Goal: Complete application form: Complete application form

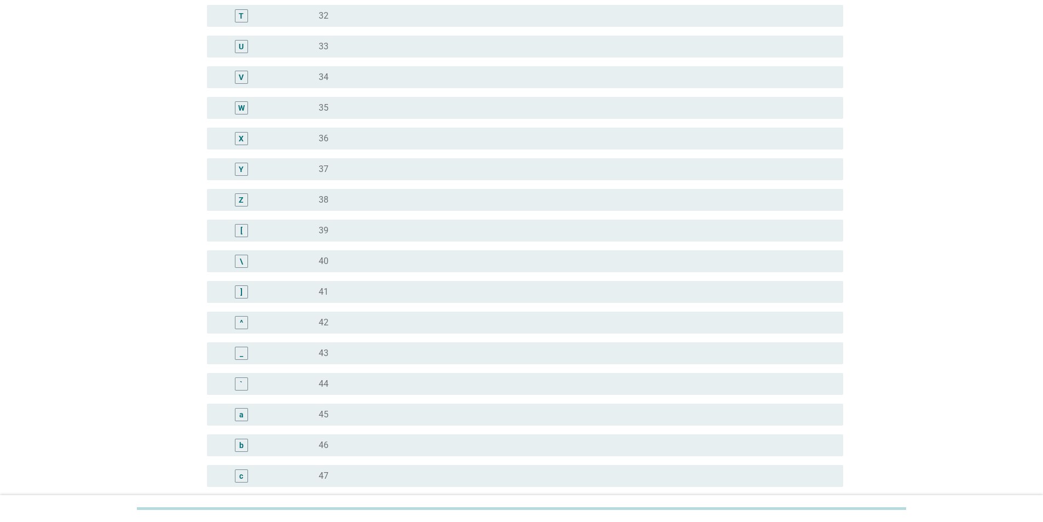
scroll to position [821, 0]
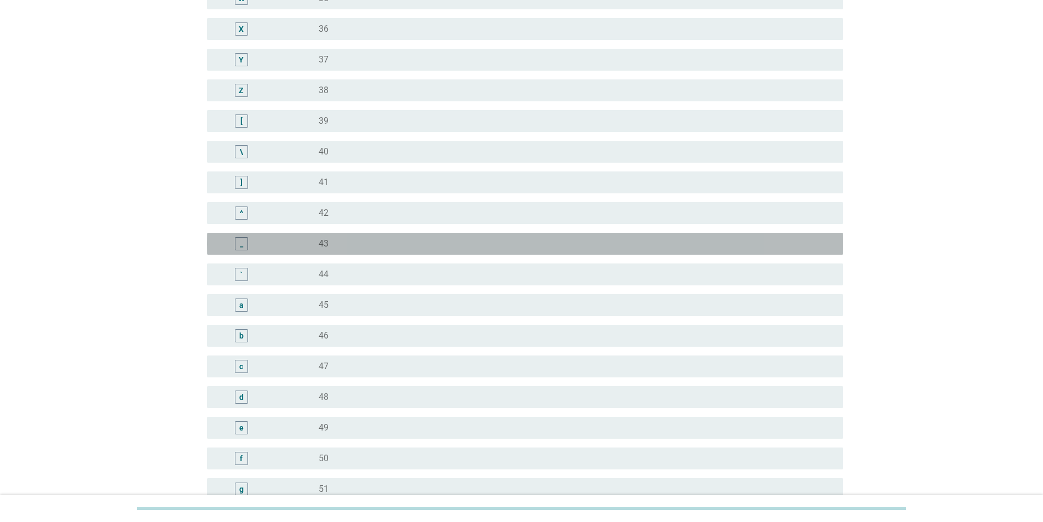
click at [245, 251] on div "_ radio_button_unchecked 43" at bounding box center [525, 244] width 636 height 22
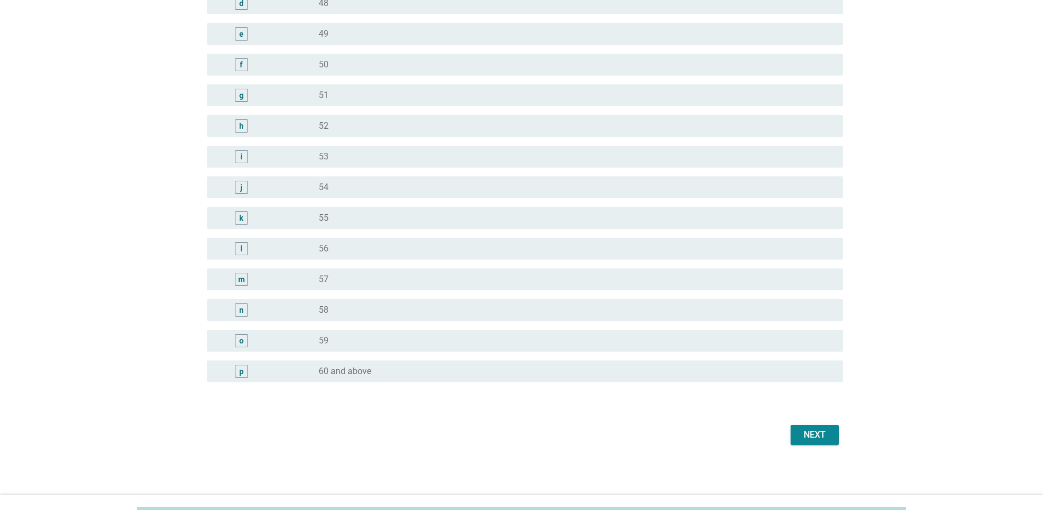
scroll to position [1216, 0]
click at [803, 432] on div "Next" at bounding box center [814, 433] width 31 height 13
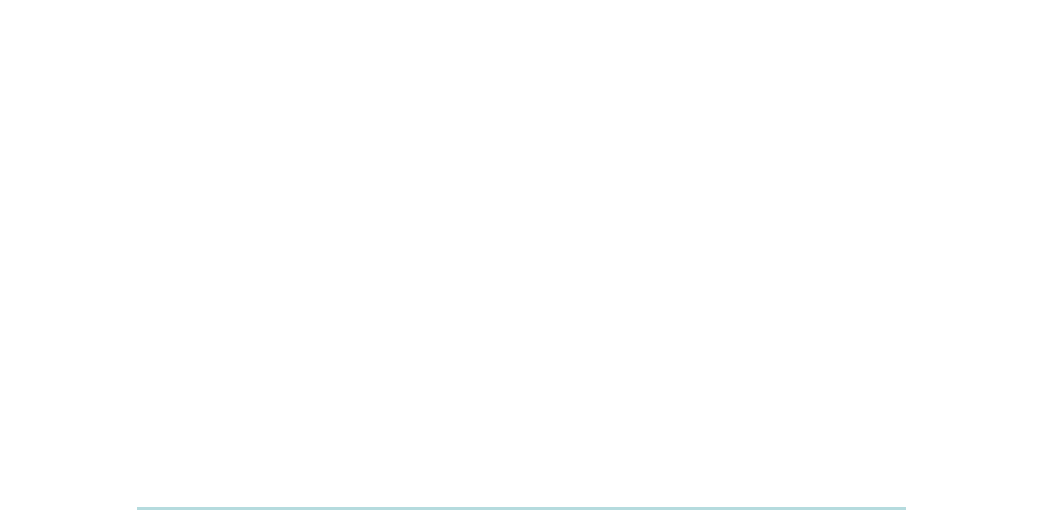
scroll to position [0, 0]
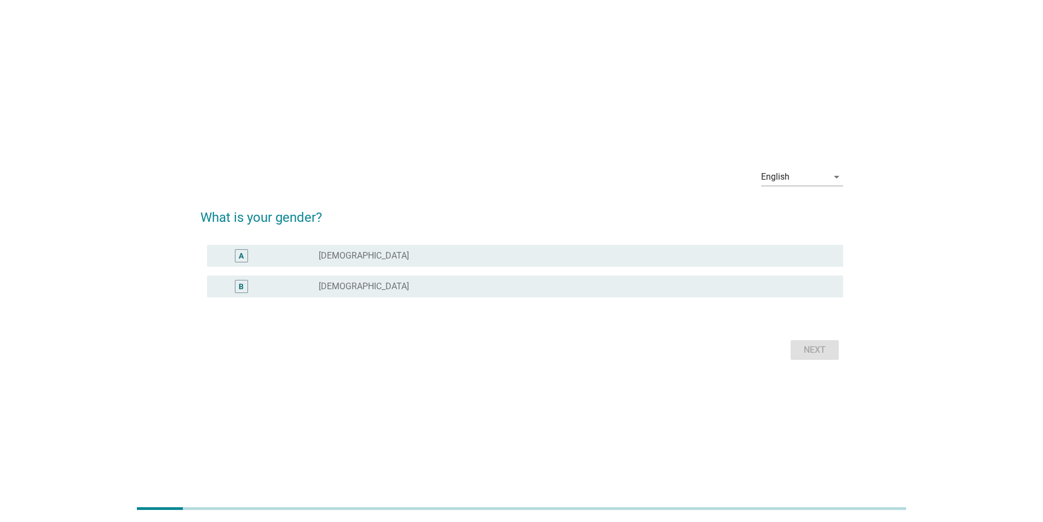
click at [330, 284] on label "[DEMOGRAPHIC_DATA]" at bounding box center [364, 286] width 90 height 11
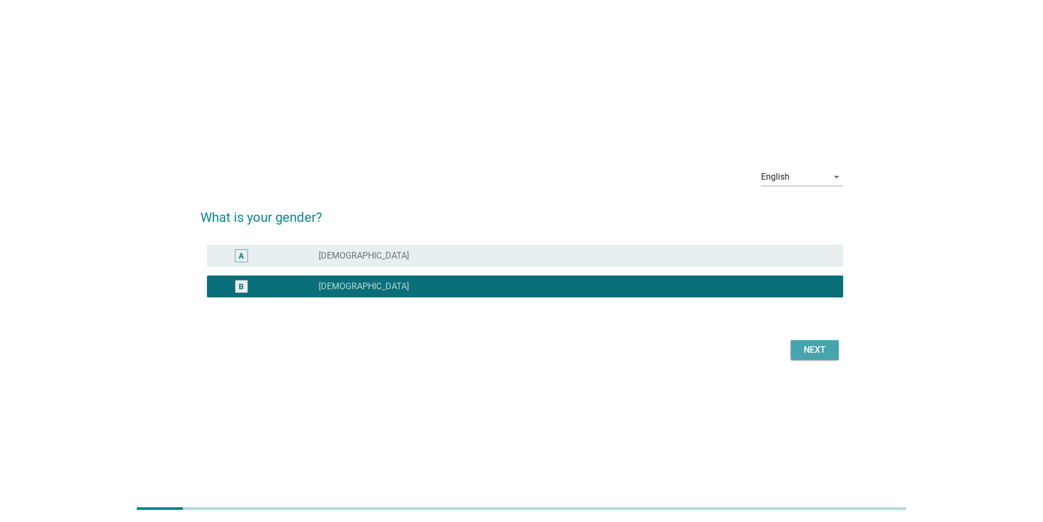
click at [825, 353] on div "Next" at bounding box center [814, 349] width 31 height 13
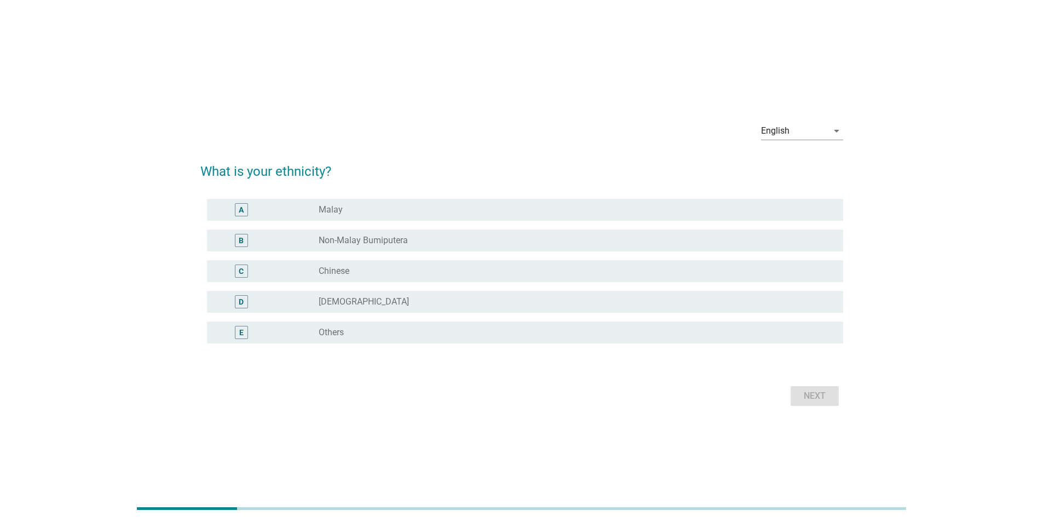
click at [354, 266] on div "radio_button_unchecked Chinese" at bounding box center [572, 271] width 507 height 11
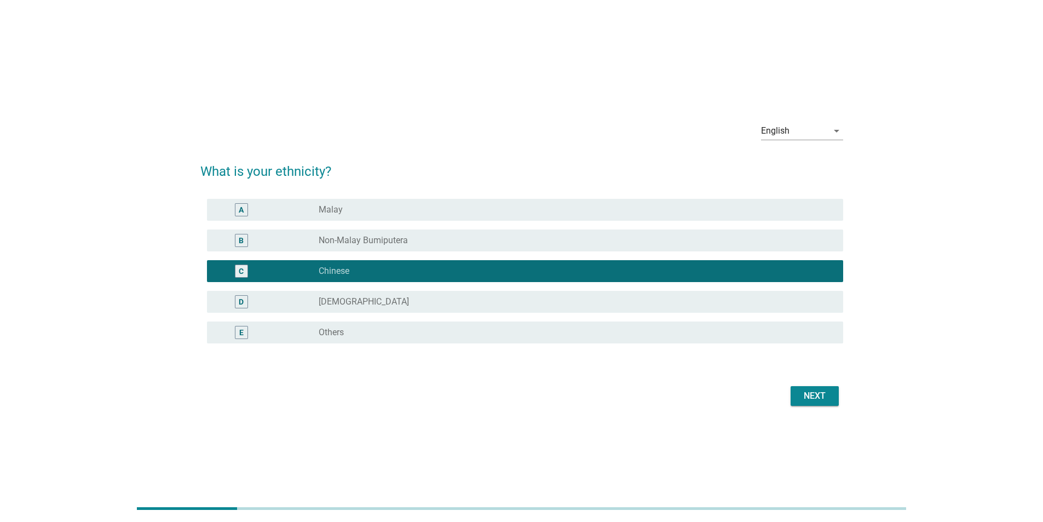
click at [822, 394] on div "Next" at bounding box center [814, 395] width 31 height 13
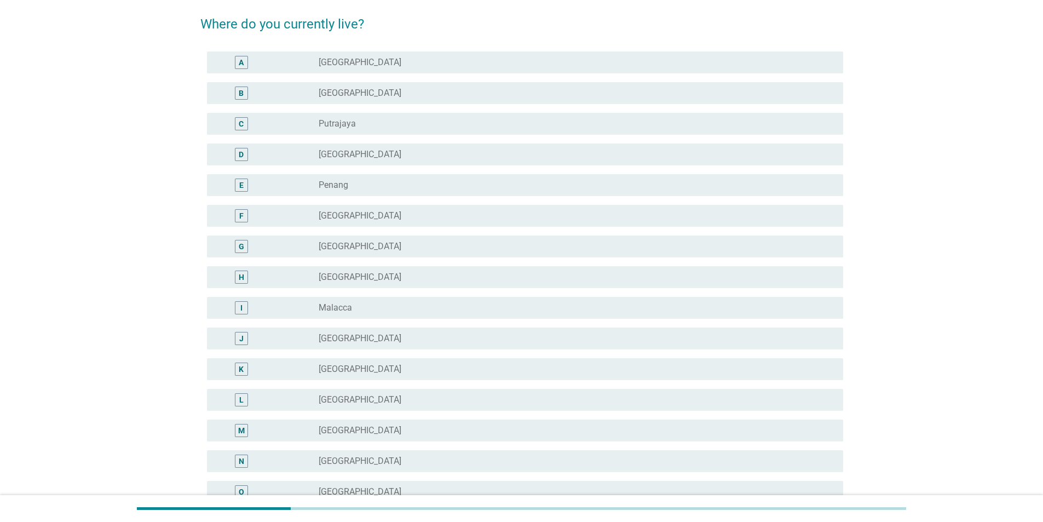
scroll to position [16, 0]
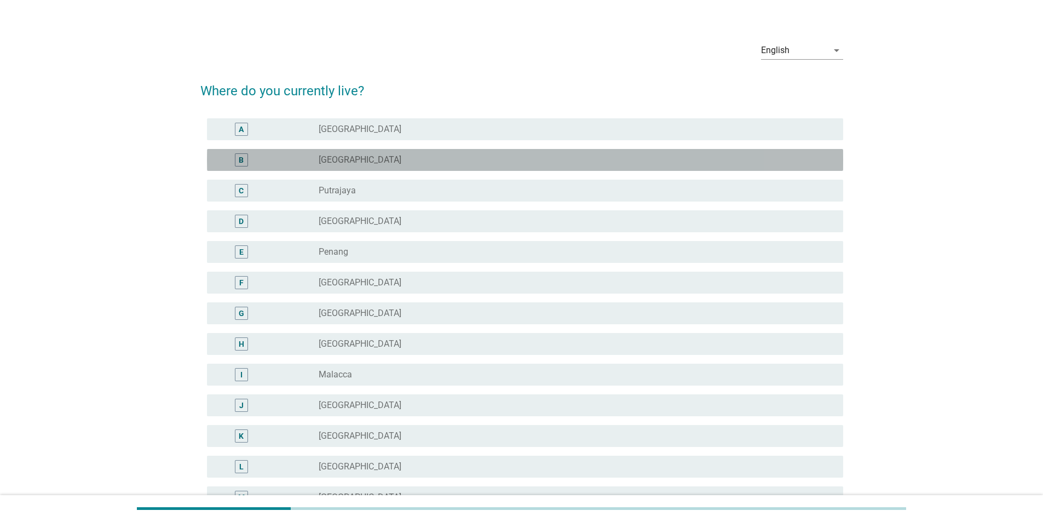
click at [371, 151] on div "B radio_button_unchecked [GEOGRAPHIC_DATA]" at bounding box center [525, 160] width 636 height 22
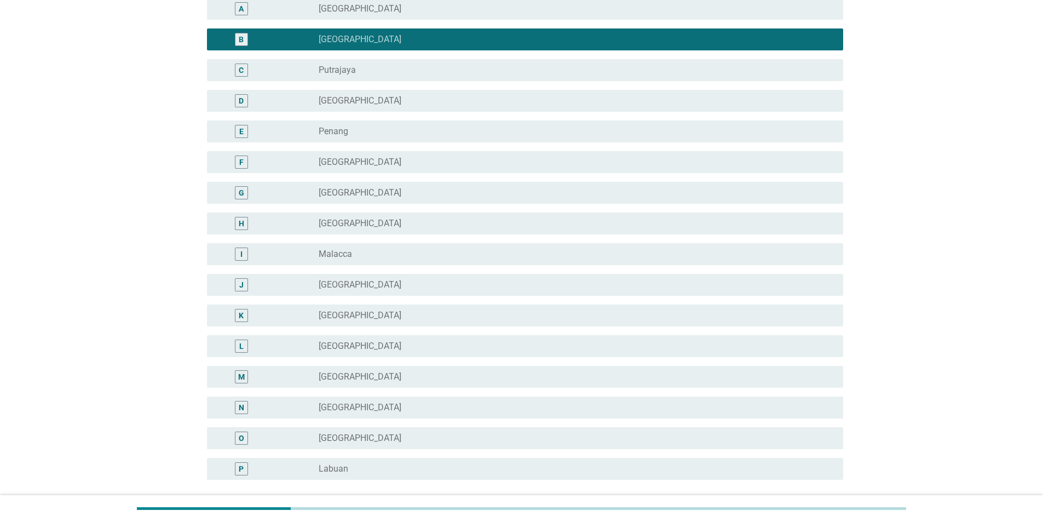
scroll to position [235, 0]
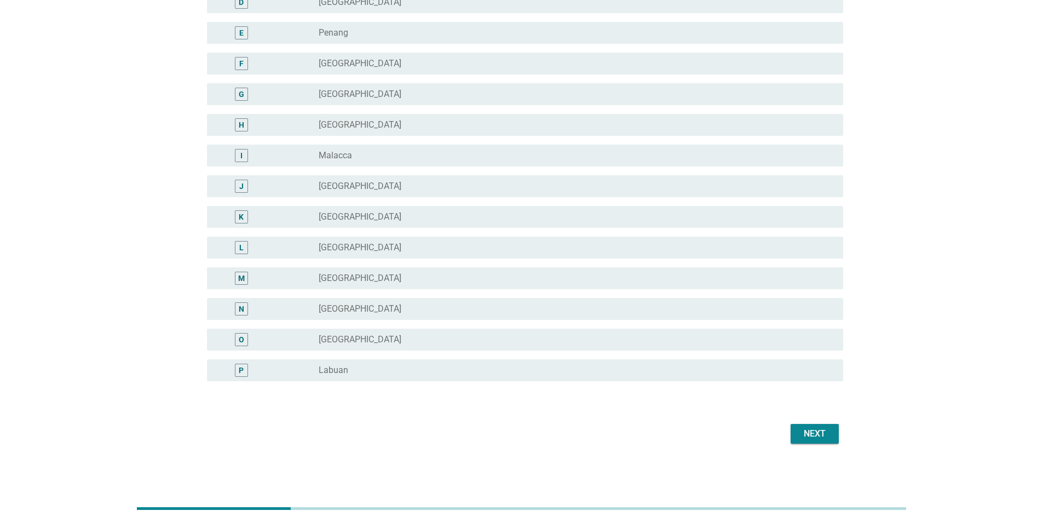
click at [824, 436] on div "Next" at bounding box center [814, 433] width 31 height 13
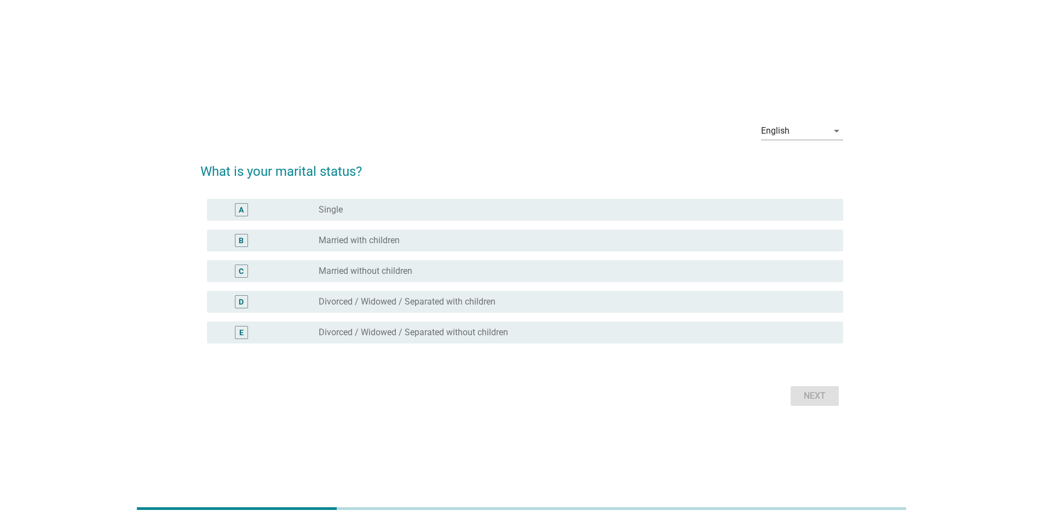
click at [414, 237] on div "radio_button_unchecked Married with children" at bounding box center [572, 240] width 507 height 11
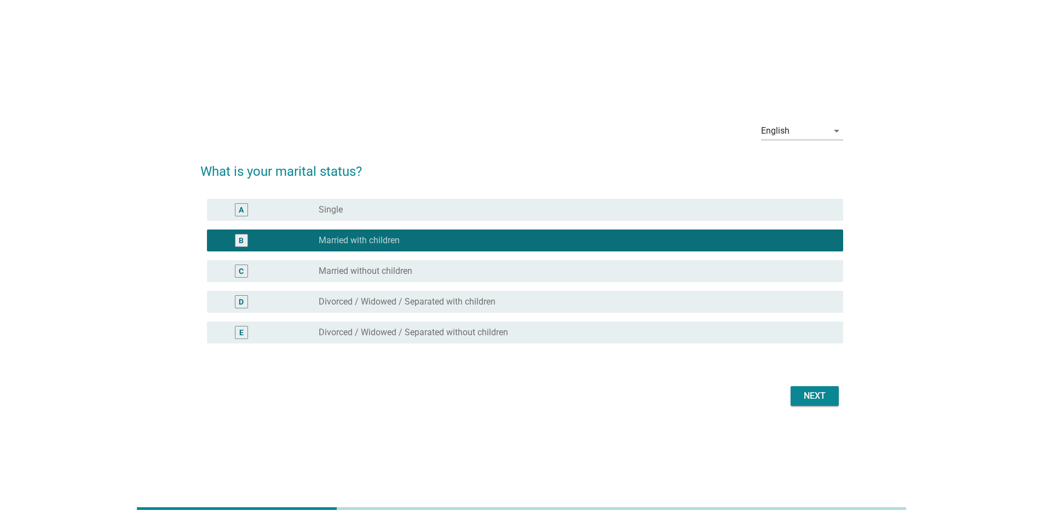
click at [804, 379] on form "What is your marital status? A radio_button_unchecked [DEMOGRAPHIC_DATA] B radi…" at bounding box center [521, 280] width 643 height 258
click at [810, 389] on div "Next" at bounding box center [814, 395] width 31 height 13
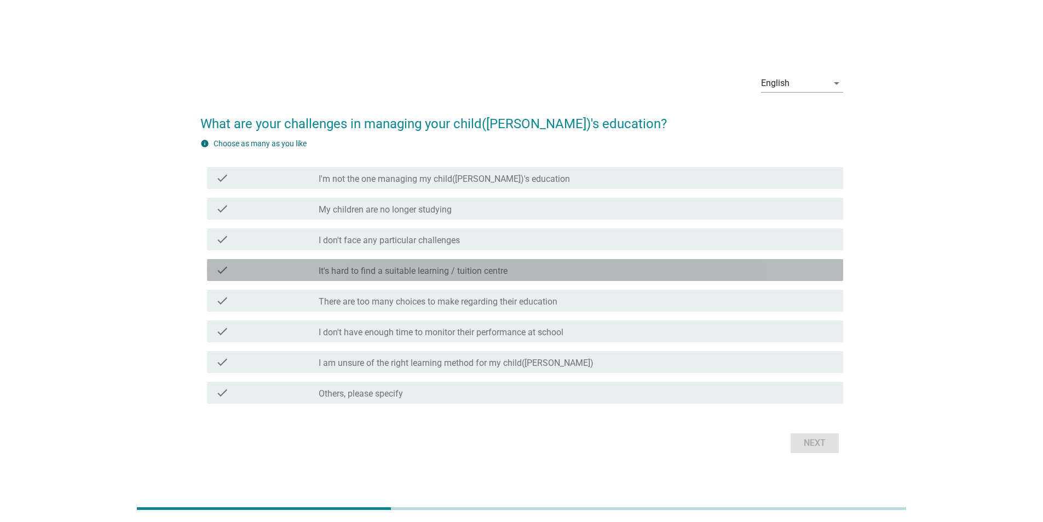
click at [493, 274] on label "It's hard to find a suitable learning / tuition centre" at bounding box center [413, 271] width 189 height 11
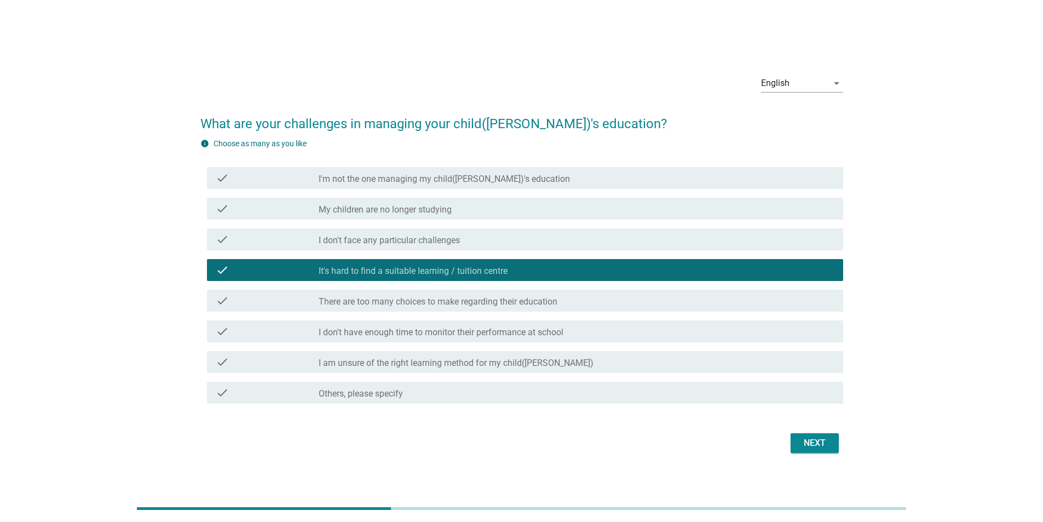
click at [567, 303] on div "check_box_outline_blank There are too many choices to make regarding their educ…" at bounding box center [577, 300] width 516 height 13
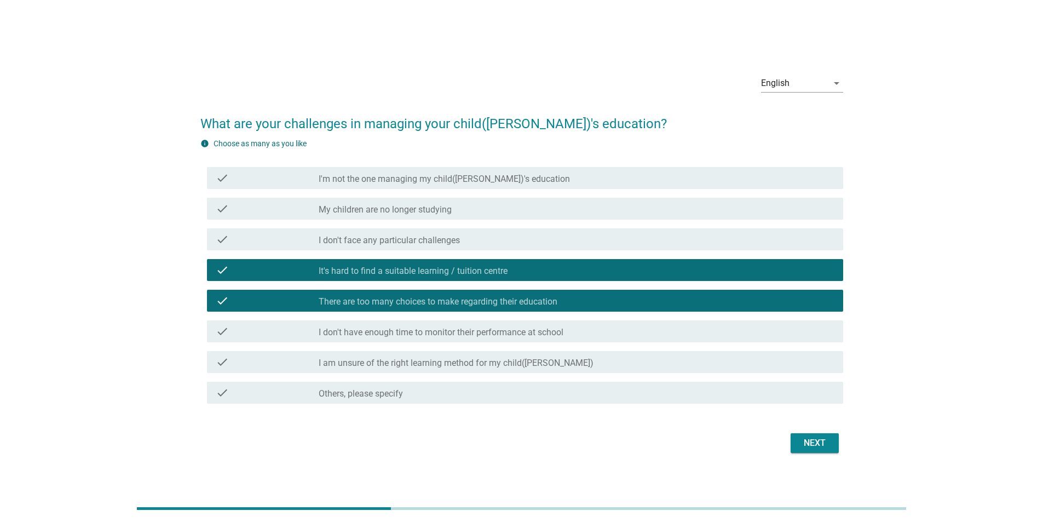
click at [586, 338] on div "check check_box_outline_blank I don't have enough time to monitor their perform…" at bounding box center [525, 331] width 636 height 22
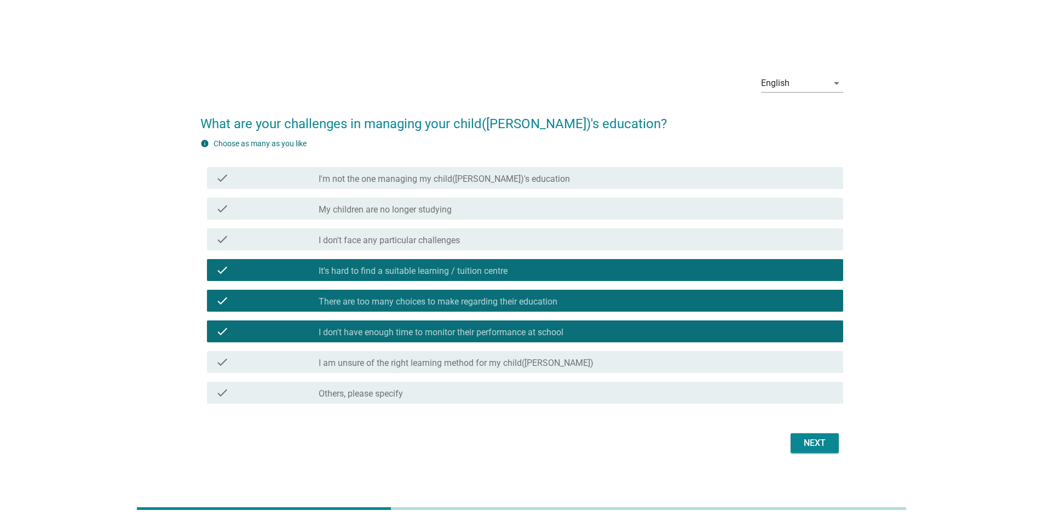
click at [596, 363] on div "check_box_outline_blank I am unsure of the right learning method for my child([…" at bounding box center [577, 361] width 516 height 13
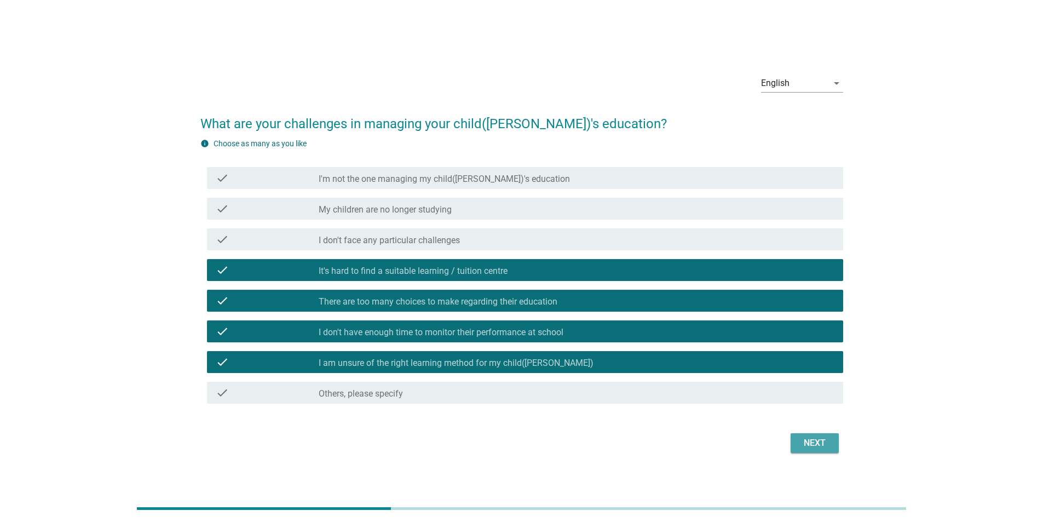
click at [807, 439] on div "Next" at bounding box center [814, 442] width 31 height 13
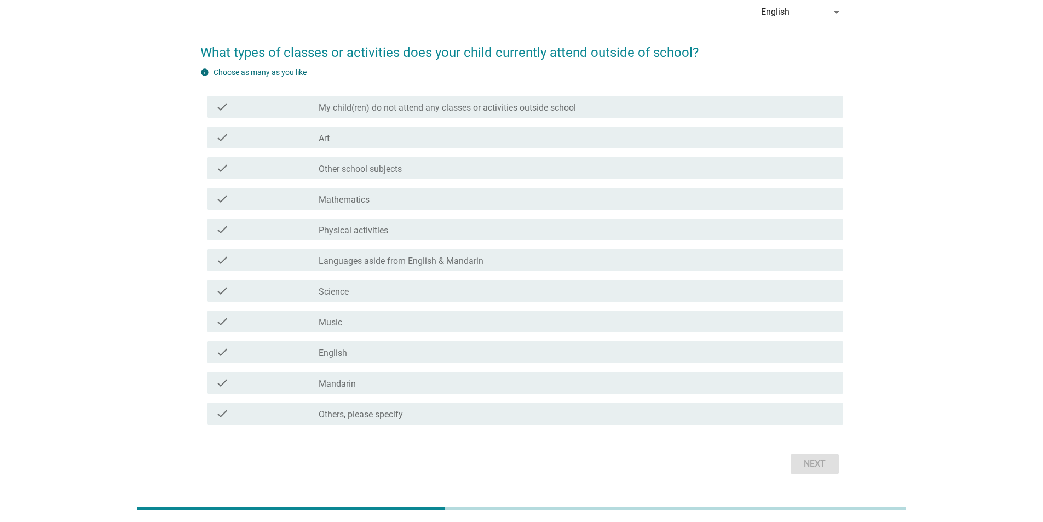
scroll to position [55, 0]
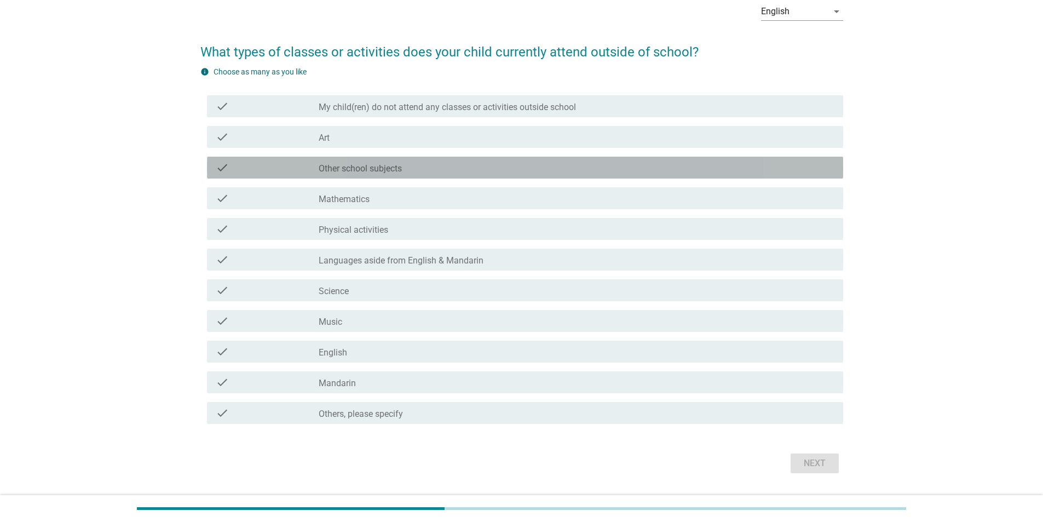
click at [494, 165] on div "check_box_outline_blank Other school subjects" at bounding box center [577, 167] width 516 height 13
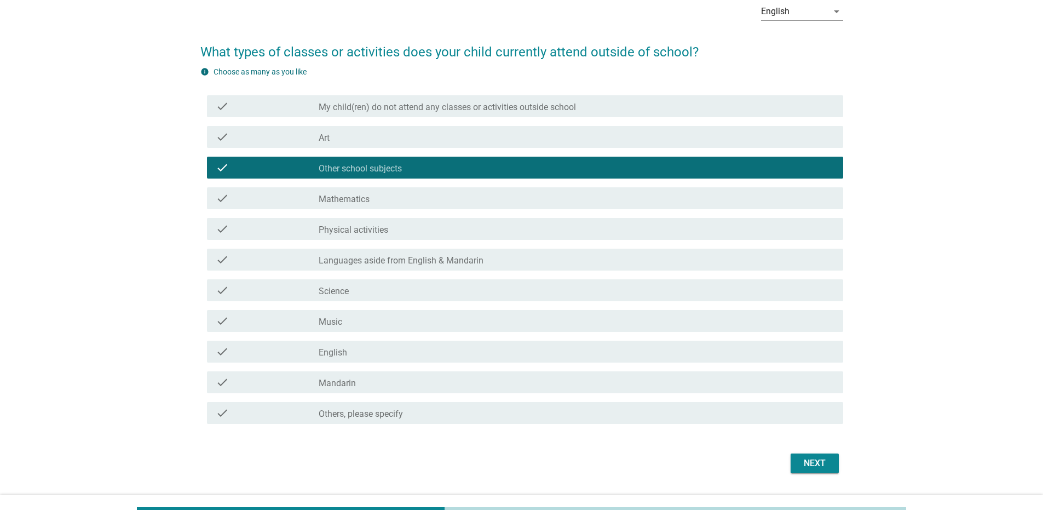
click at [501, 221] on div "check check_box_outline_blank Physical activities" at bounding box center [525, 229] width 636 height 22
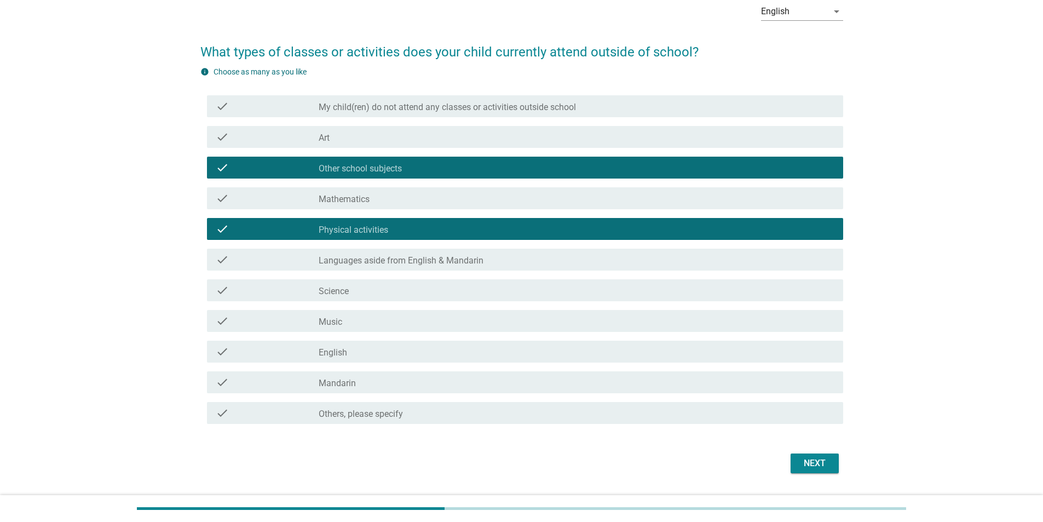
click at [533, 308] on div "check check_box_outline_blank Music" at bounding box center [521, 320] width 643 height 31
click at [533, 318] on div "check_box_outline_blank Music" at bounding box center [577, 320] width 516 height 13
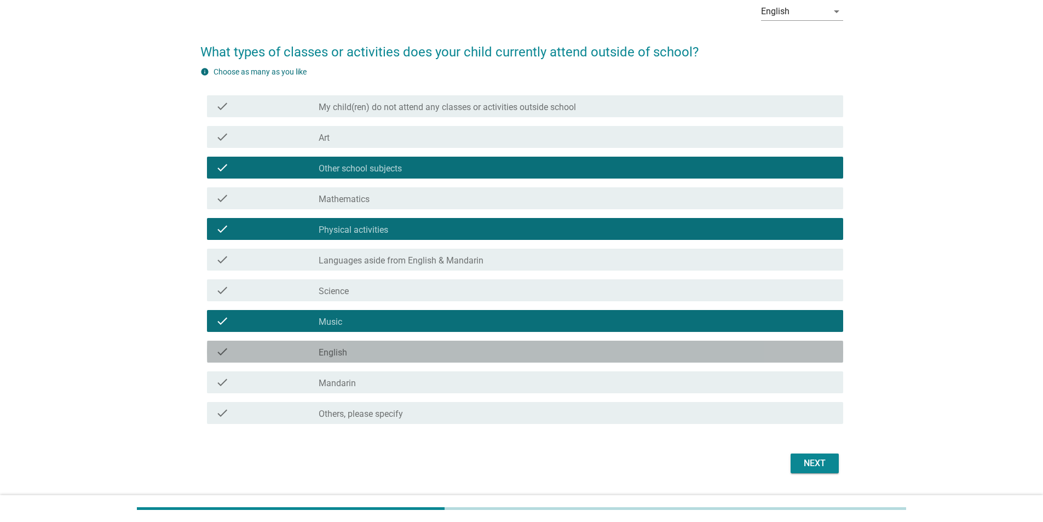
click at [541, 349] on div "check_box_outline_blank English" at bounding box center [577, 351] width 516 height 13
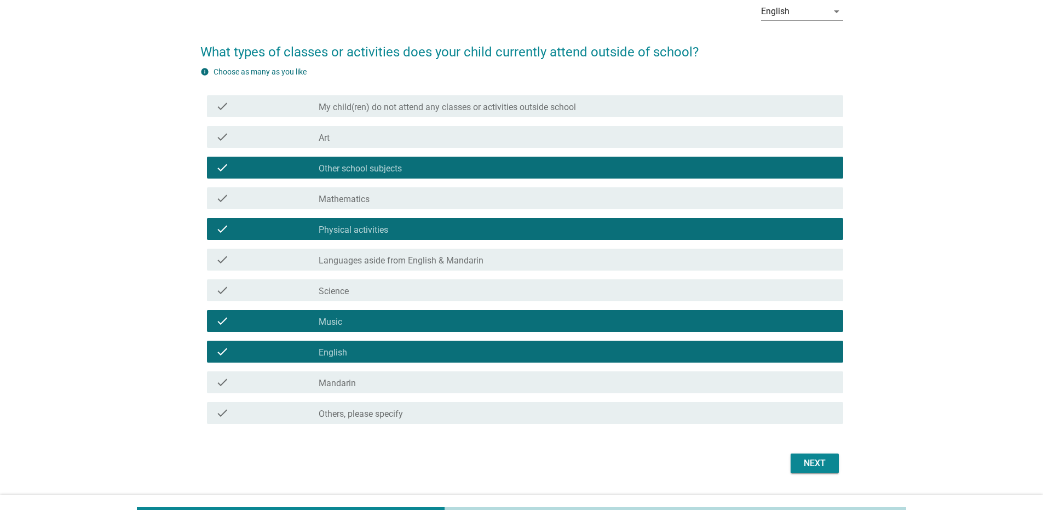
click at [640, 198] on div "check_box_outline_blank Mathematics" at bounding box center [577, 198] width 516 height 13
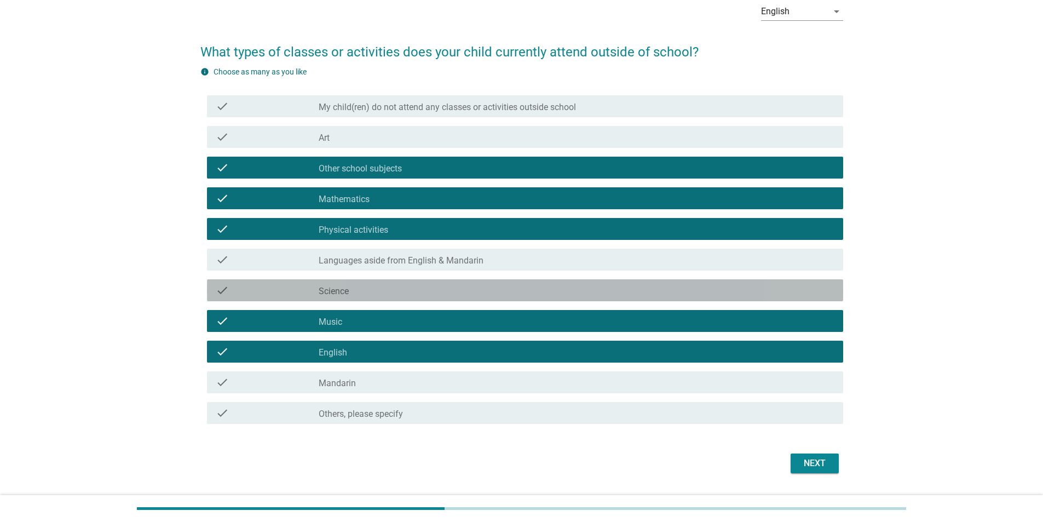
click at [520, 291] on div "check_box_outline_blank Science" at bounding box center [577, 290] width 516 height 13
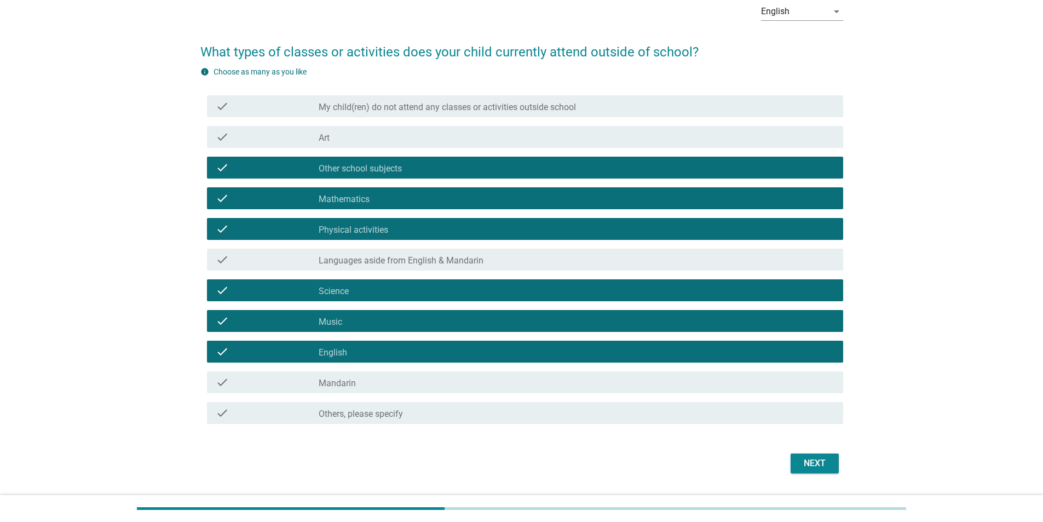
click at [820, 452] on div "Next" at bounding box center [521, 463] width 643 height 26
click at [811, 460] on div "Next" at bounding box center [814, 463] width 31 height 13
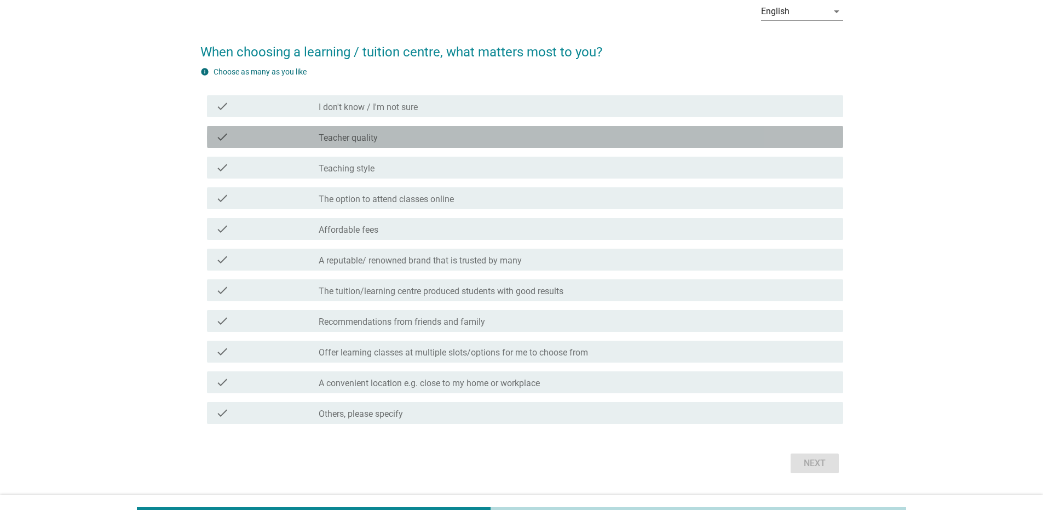
click at [386, 142] on div "check_box_outline_blank Teacher quality" at bounding box center [577, 136] width 516 height 13
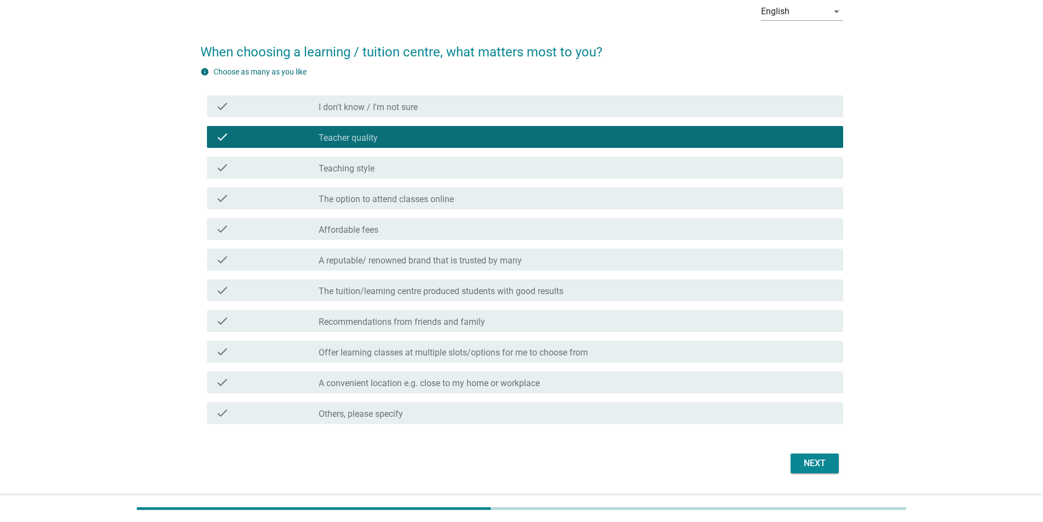
click at [495, 195] on div "check_box_outline_blank The option to attend classes online" at bounding box center [577, 198] width 516 height 13
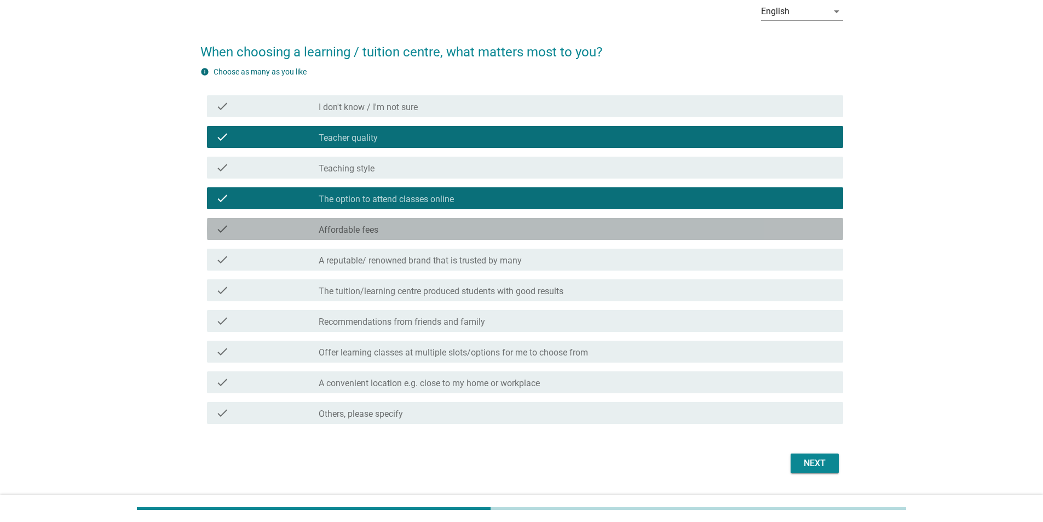
click at [494, 230] on div "check_box_outline_blank Affordable fees" at bounding box center [577, 228] width 516 height 13
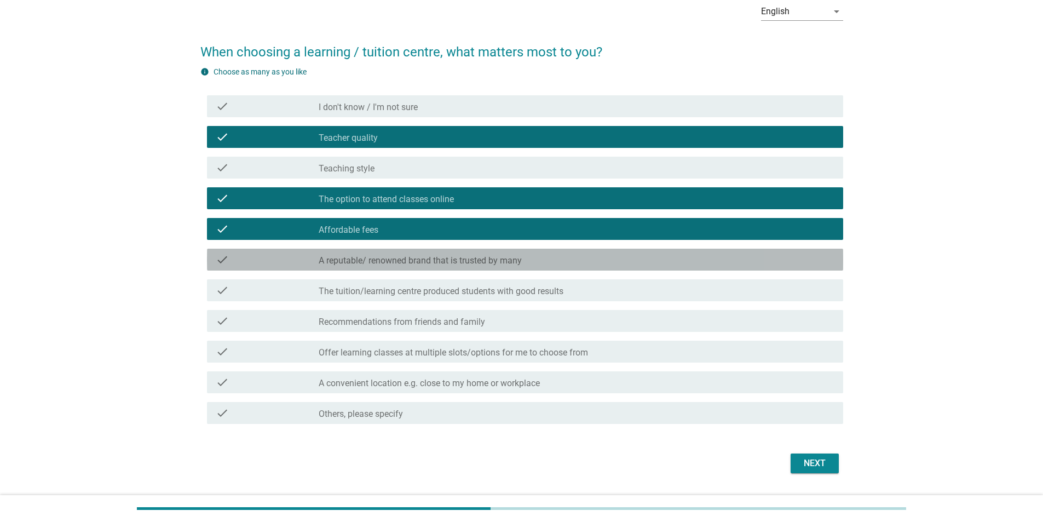
click at [539, 267] on div "check check_box_outline_blank A reputable/ renowned brand that is trusted by ma…" at bounding box center [525, 260] width 636 height 22
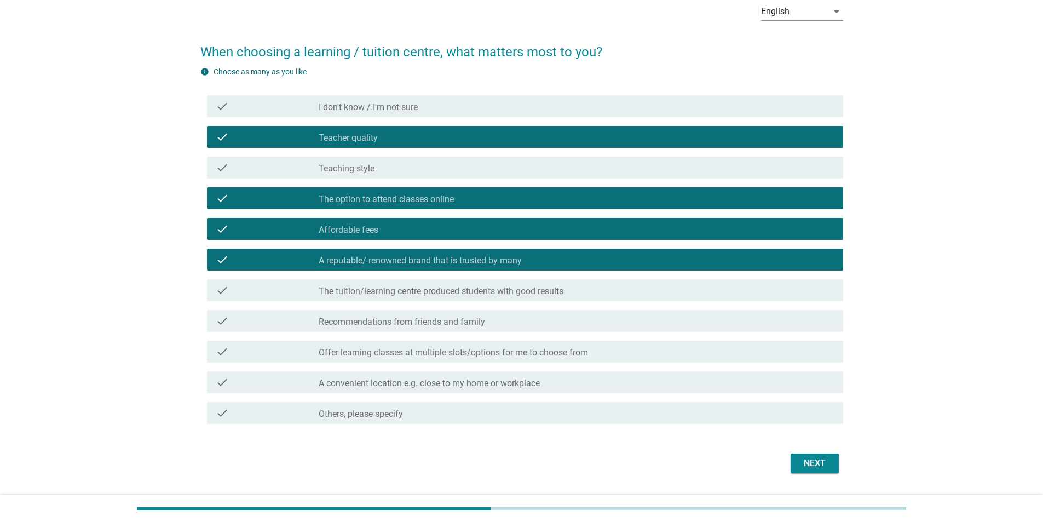
click at [579, 293] on div "check_box_outline_blank The tuition/learning centre produced students with good…" at bounding box center [577, 290] width 516 height 13
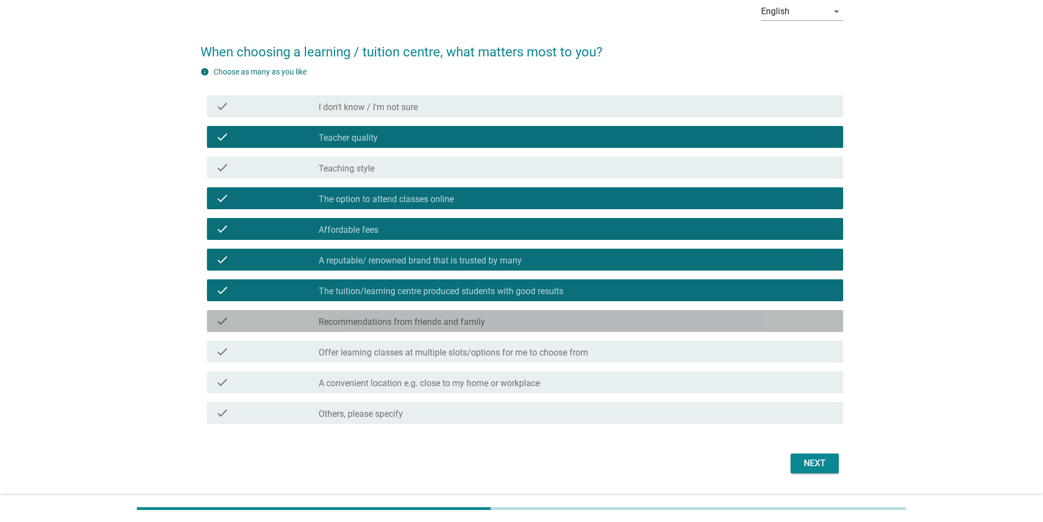
click at [575, 327] on div "check_box_outline_blank Recommendations from friends and family" at bounding box center [577, 320] width 516 height 13
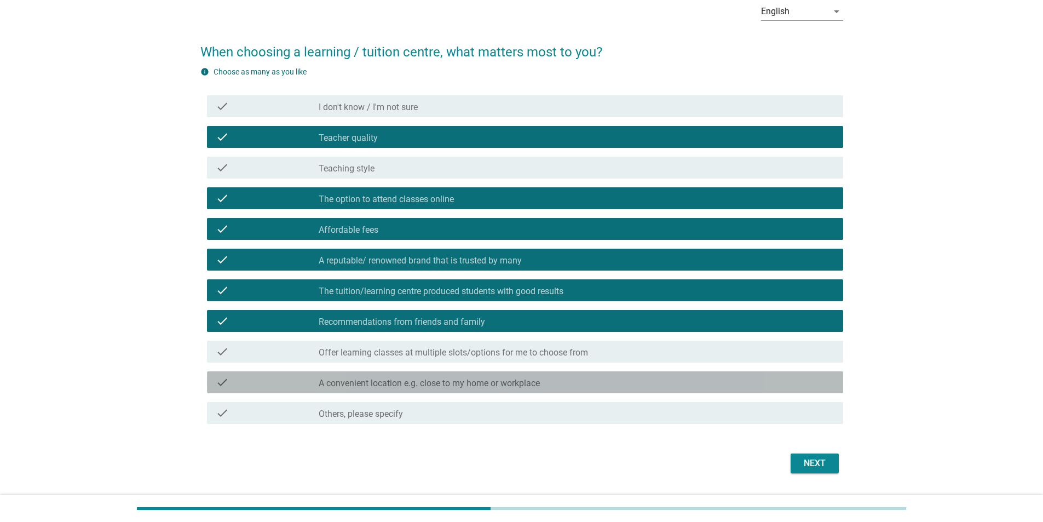
click at [729, 383] on div "check_box_outline_blank A convenient location e.g. close to my home or workplace" at bounding box center [577, 382] width 516 height 13
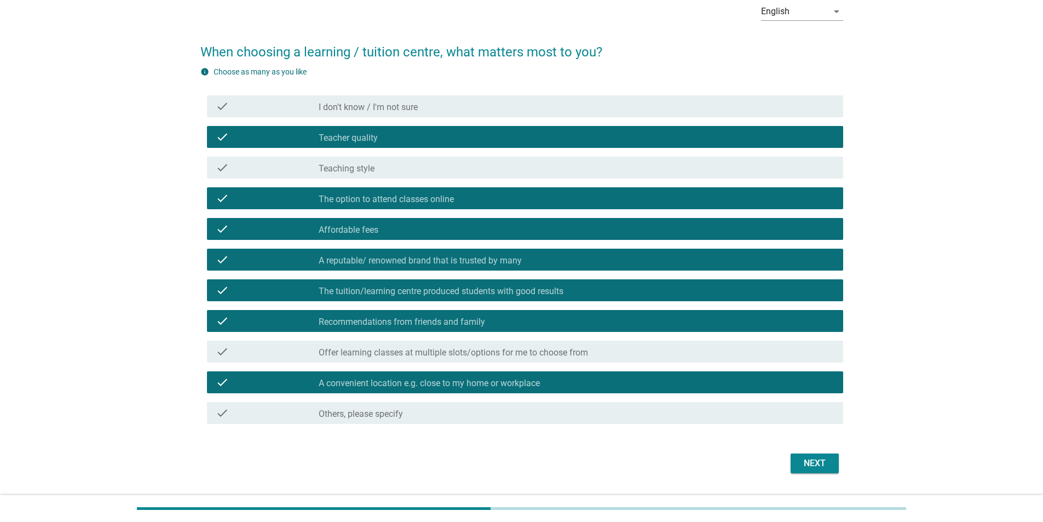
click at [816, 470] on button "Next" at bounding box center [815, 463] width 48 height 20
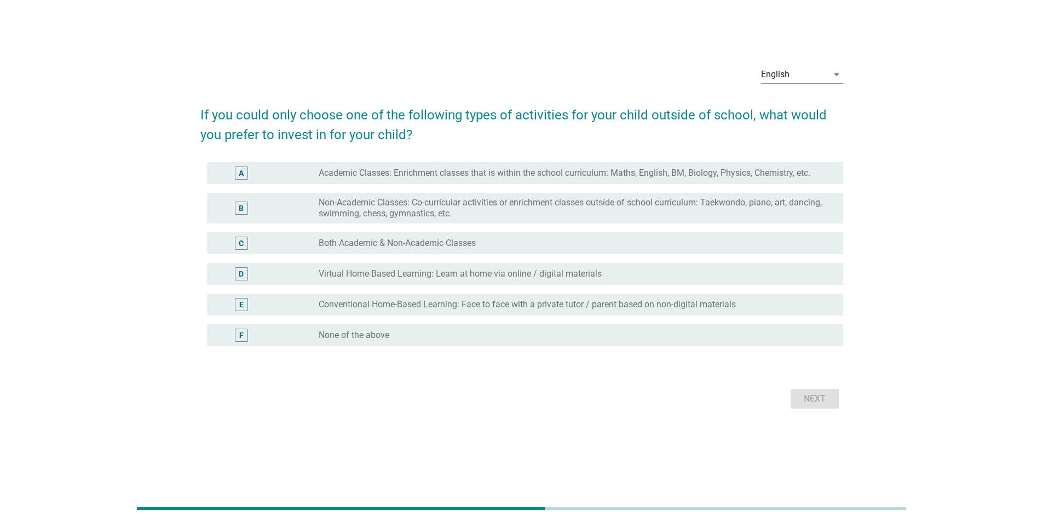
scroll to position [0, 0]
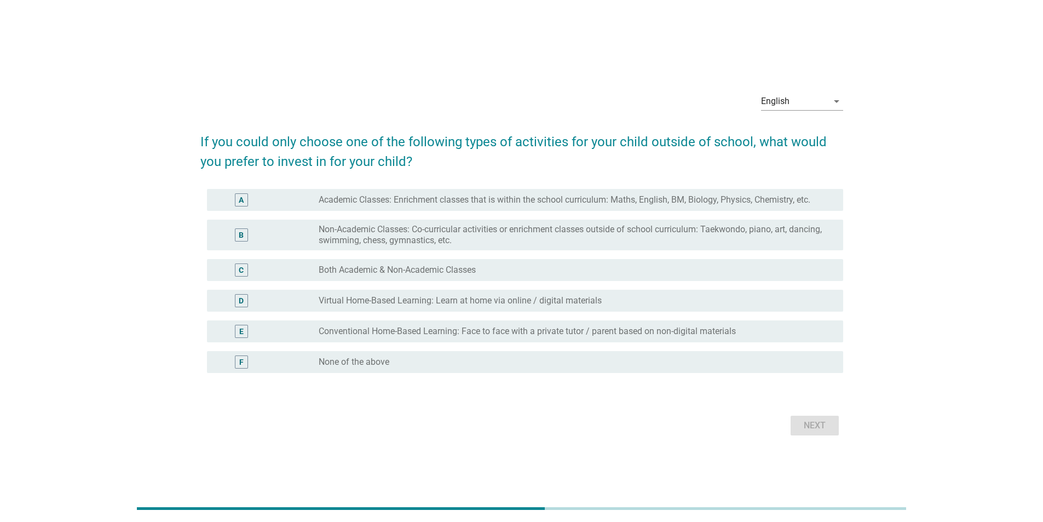
click at [468, 203] on label "Academic Classes: Enrichment classes that is within the school curriculum: Math…" at bounding box center [565, 199] width 492 height 11
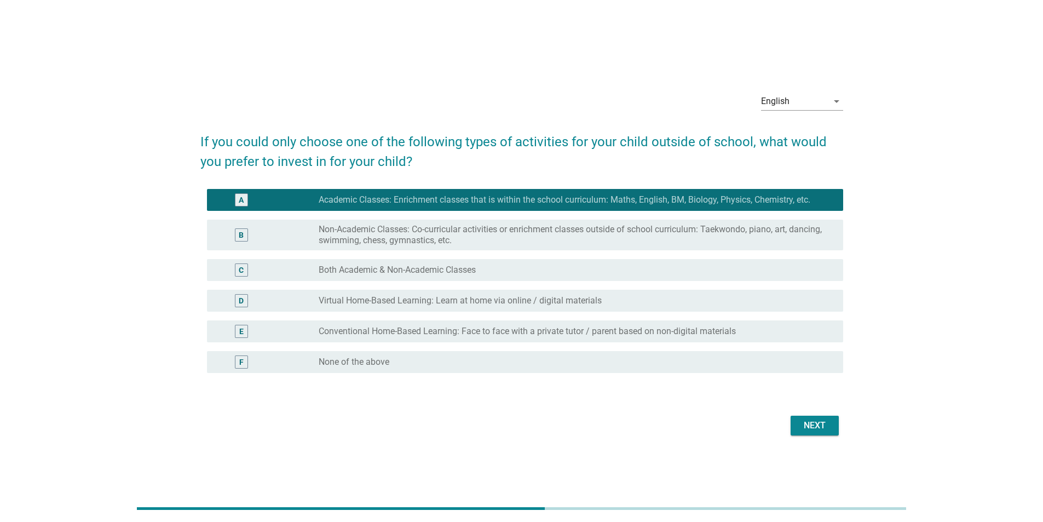
click at [507, 299] on label "Virtual Home-Based Learning: Learn at home via online / digital materials" at bounding box center [460, 300] width 283 height 11
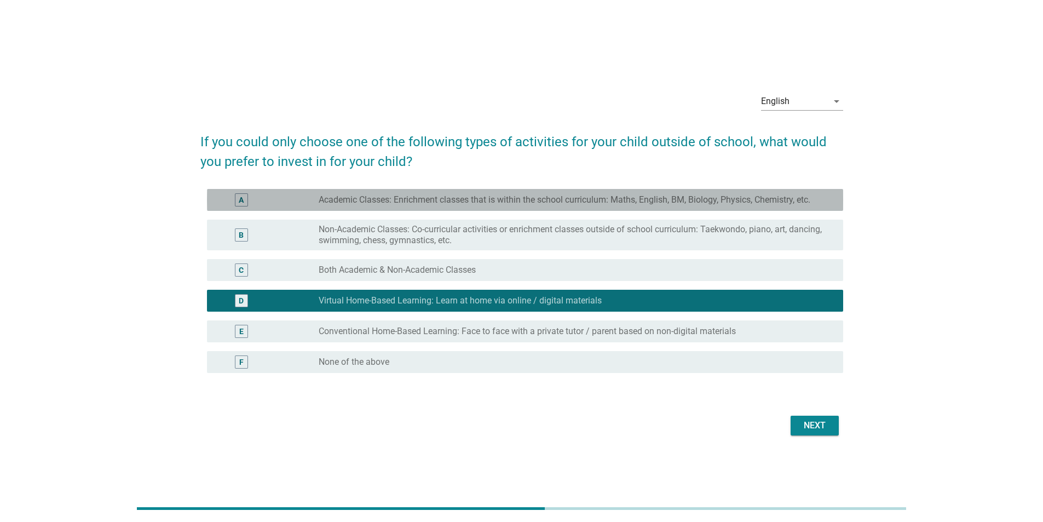
click at [550, 202] on label "Academic Classes: Enrichment classes that is within the school curriculum: Math…" at bounding box center [565, 199] width 492 height 11
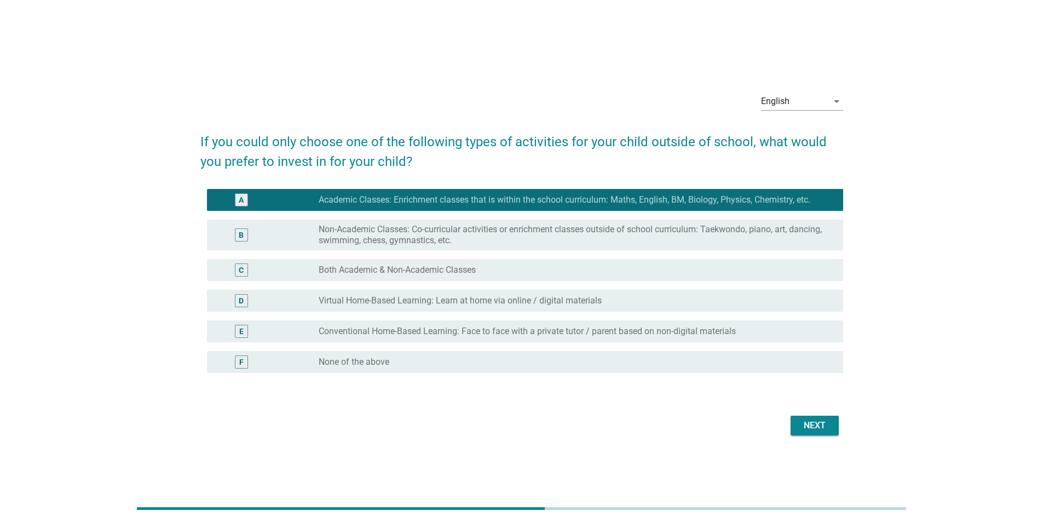
click at [805, 424] on div "Next" at bounding box center [814, 425] width 31 height 13
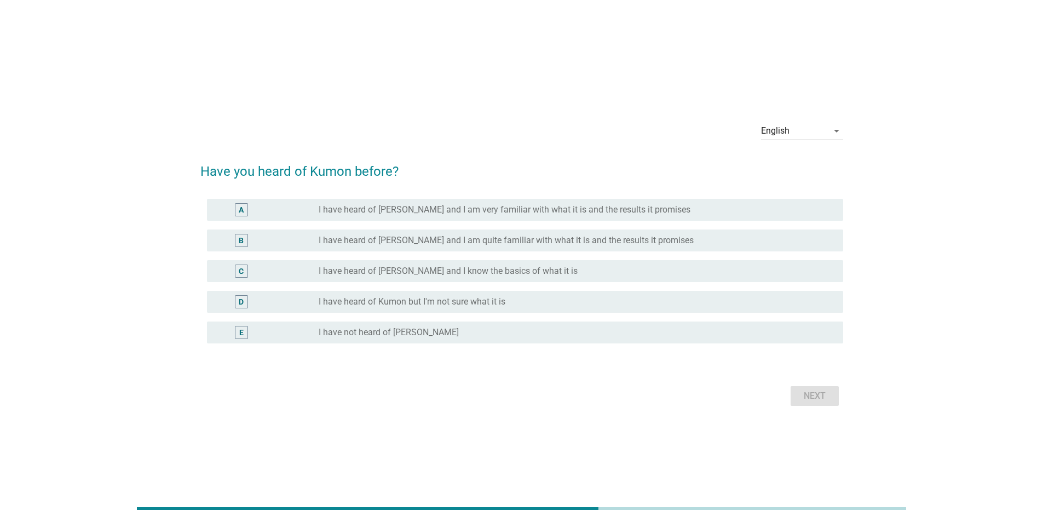
click at [523, 266] on label "I have heard of [PERSON_NAME] and I know the basics of what it is" at bounding box center [448, 271] width 259 height 11
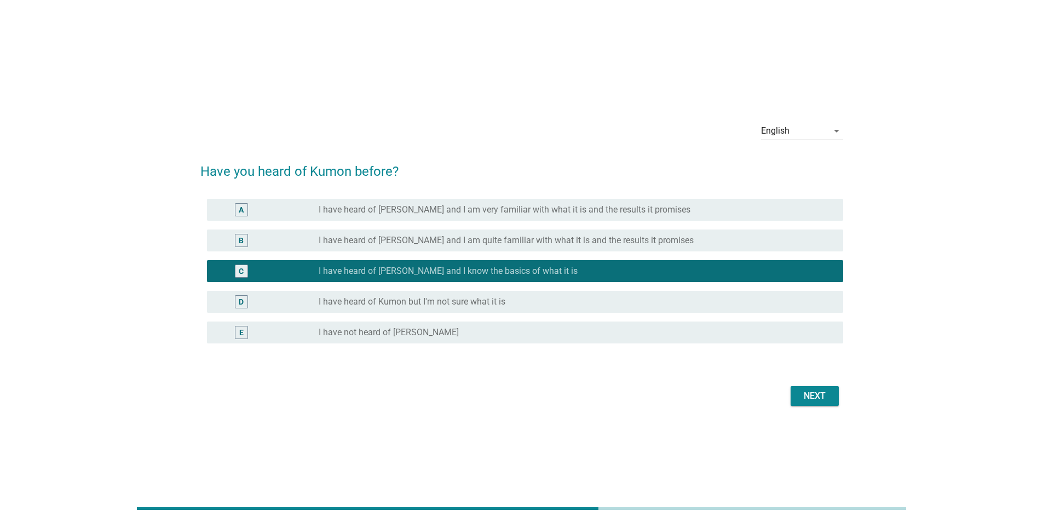
click at [826, 408] on div "Next" at bounding box center [521, 396] width 643 height 26
click at [822, 401] on div "Next" at bounding box center [814, 395] width 31 height 13
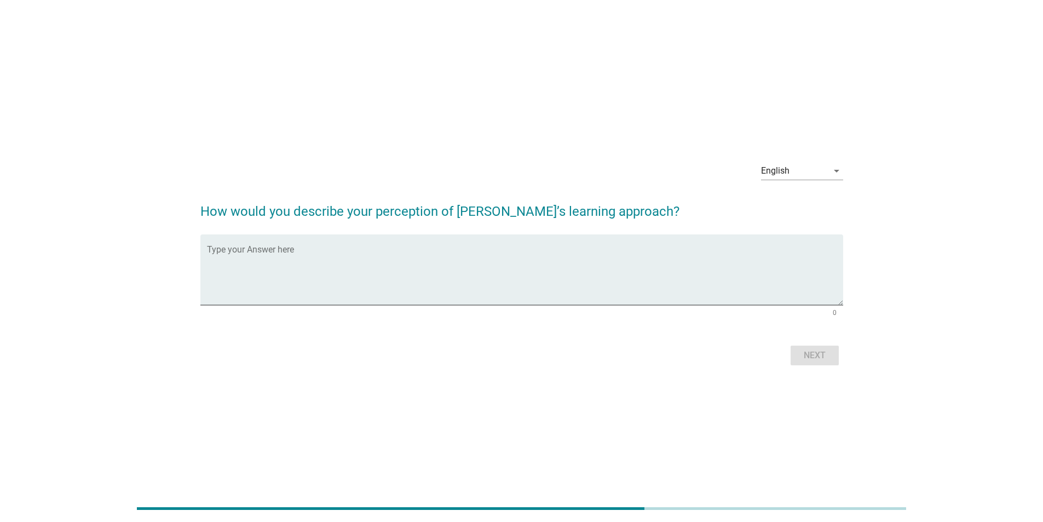
click at [289, 310] on div at bounding box center [517, 312] width 621 height 7
click at [289, 301] on textarea "Type your Answer here" at bounding box center [525, 275] width 636 height 57
type textarea "for the students to study independently from an early age"
click at [820, 354] on div "Next" at bounding box center [814, 355] width 31 height 13
click at [462, 301] on textarea "Type your Answer here" at bounding box center [525, 275] width 636 height 57
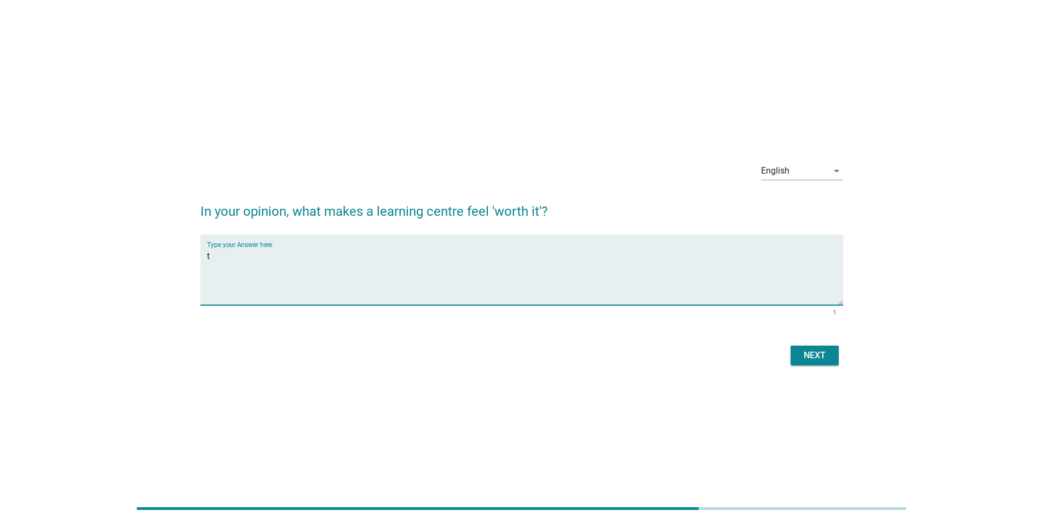
click at [464, 293] on textarea "t" at bounding box center [525, 275] width 636 height 57
click at [238, 253] on textarea "teacher and environment" at bounding box center [525, 275] width 636 height 57
click at [349, 258] on textarea "teacher 's understanding and commiment and environment" at bounding box center [525, 275] width 636 height 57
click at [499, 278] on textarea "teacher 's understanding and commitment and environment" at bounding box center [525, 275] width 636 height 57
click at [481, 259] on textarea "teacher 's understanding and commitment and environment" at bounding box center [525, 275] width 636 height 57
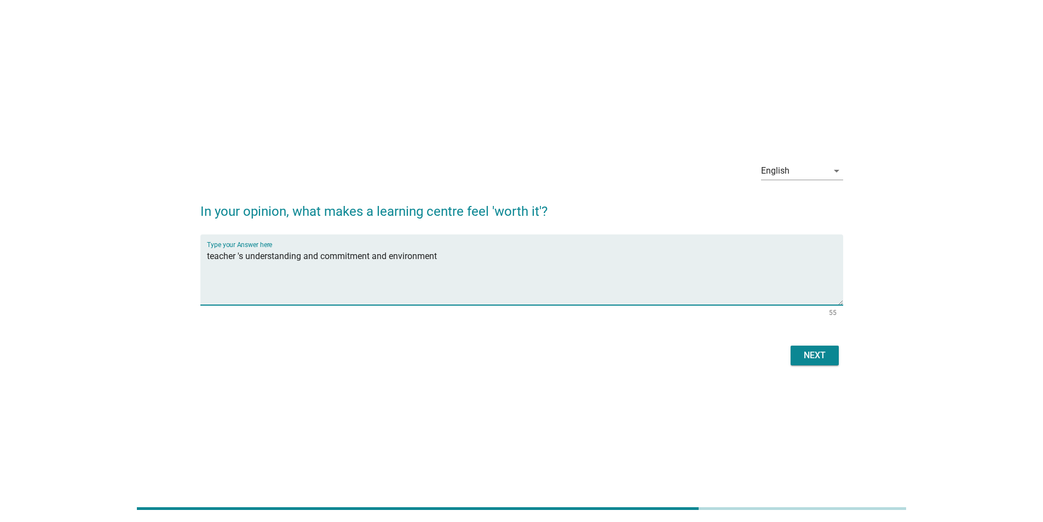
click at [392, 255] on textarea "teacher 's understanding and commitment and environment" at bounding box center [525, 275] width 636 height 57
type textarea "teacher 's understanding and commitment and study environment"
click at [818, 351] on div "Next" at bounding box center [814, 355] width 31 height 13
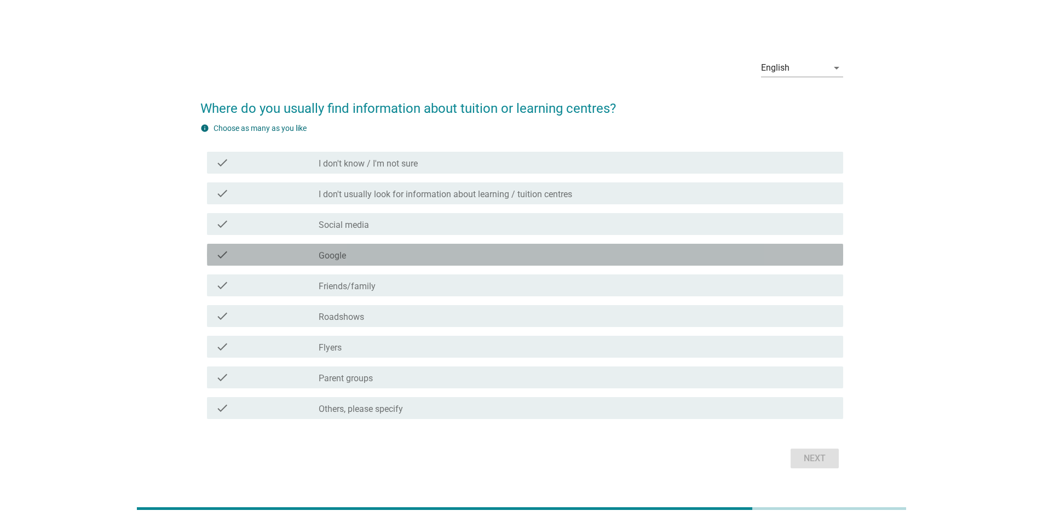
click at [350, 255] on div "check_box_outline_blank Google" at bounding box center [577, 254] width 516 height 13
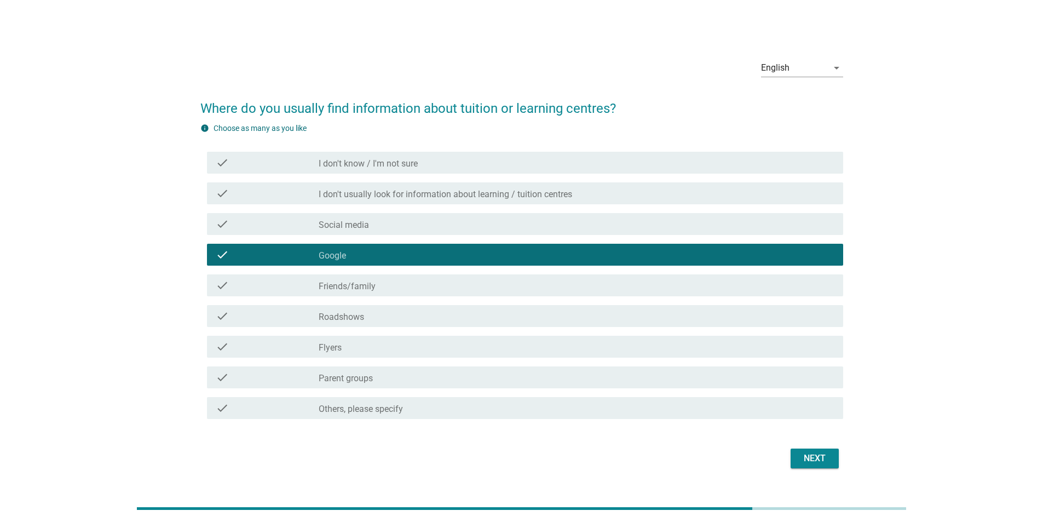
click at [389, 230] on div "check_box_outline_blank Social media" at bounding box center [577, 223] width 516 height 13
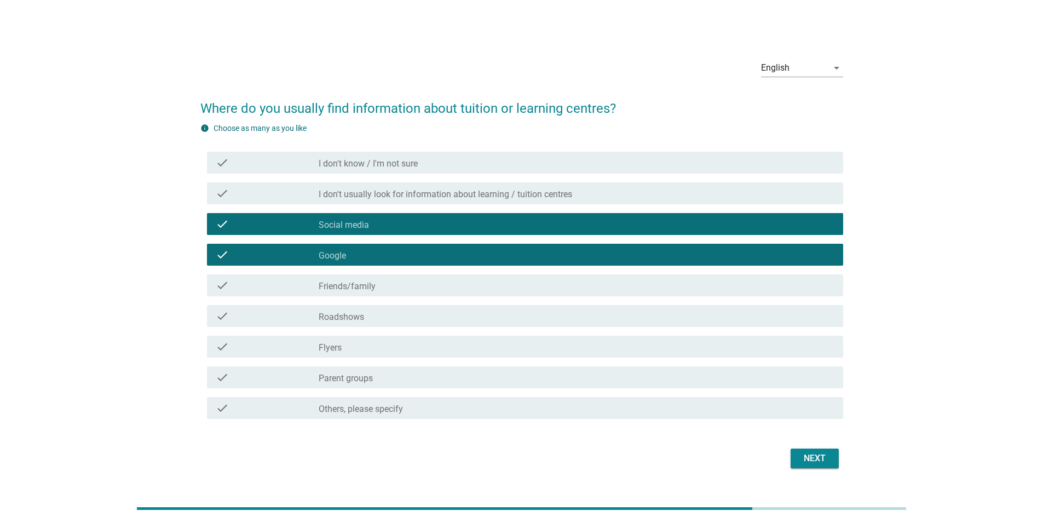
click at [396, 281] on div "check_box_outline_blank Friends/family" at bounding box center [577, 285] width 516 height 13
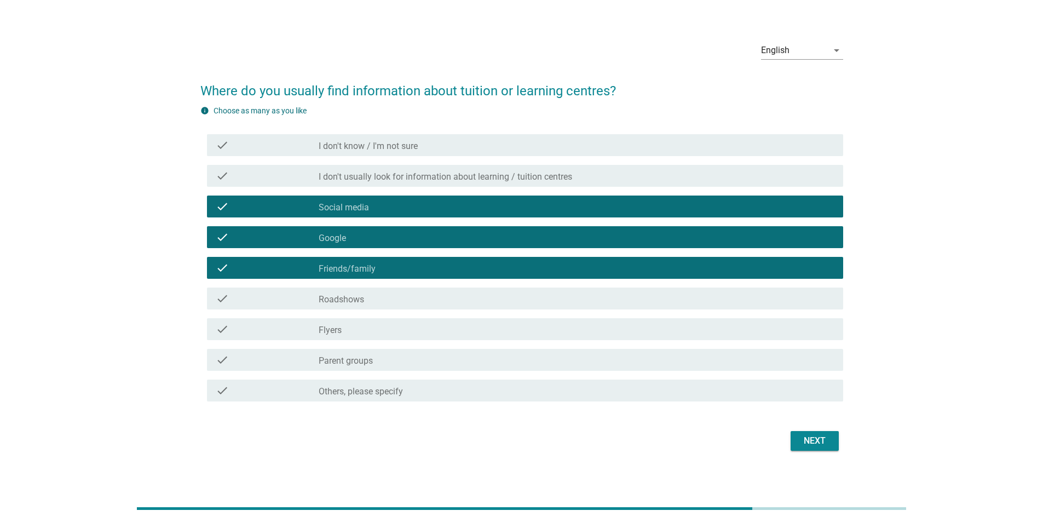
scroll to position [27, 0]
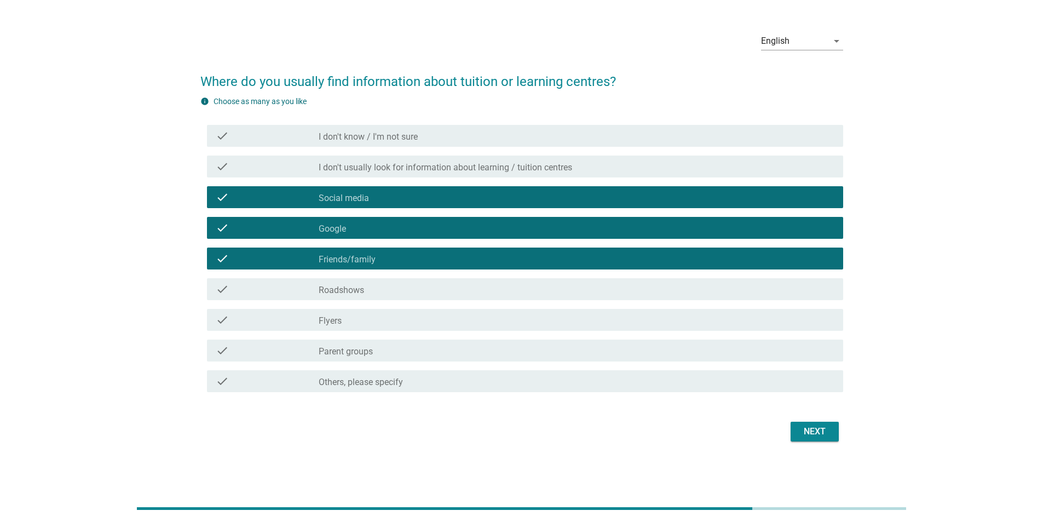
click at [825, 434] on div "Next" at bounding box center [814, 431] width 31 height 13
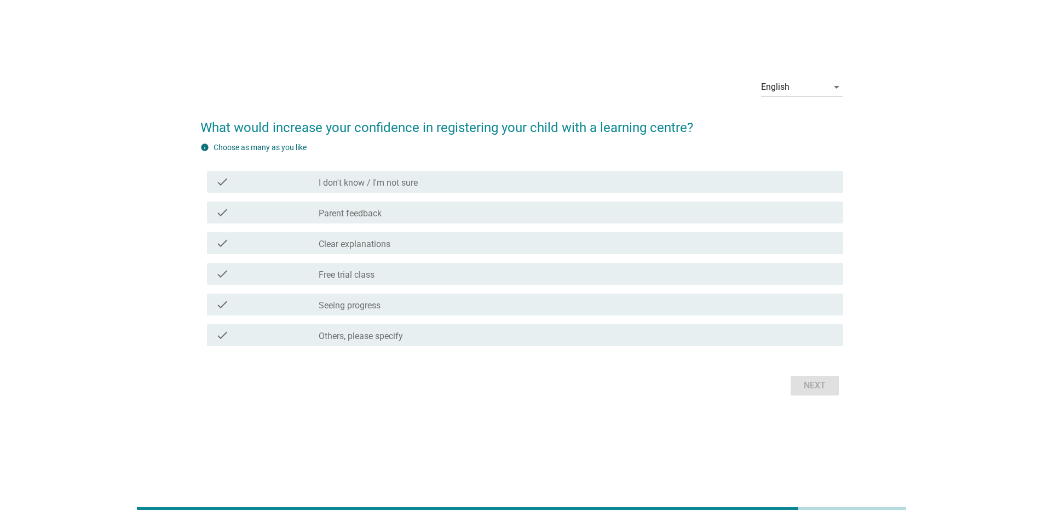
scroll to position [0, 0]
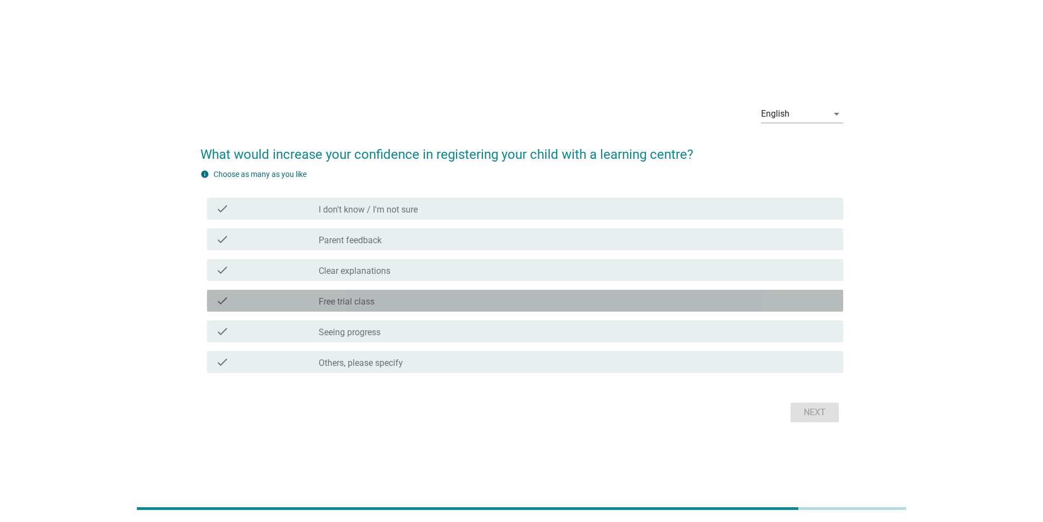
click at [349, 310] on div "check check_box_outline_blank Free trial class" at bounding box center [525, 301] width 636 height 22
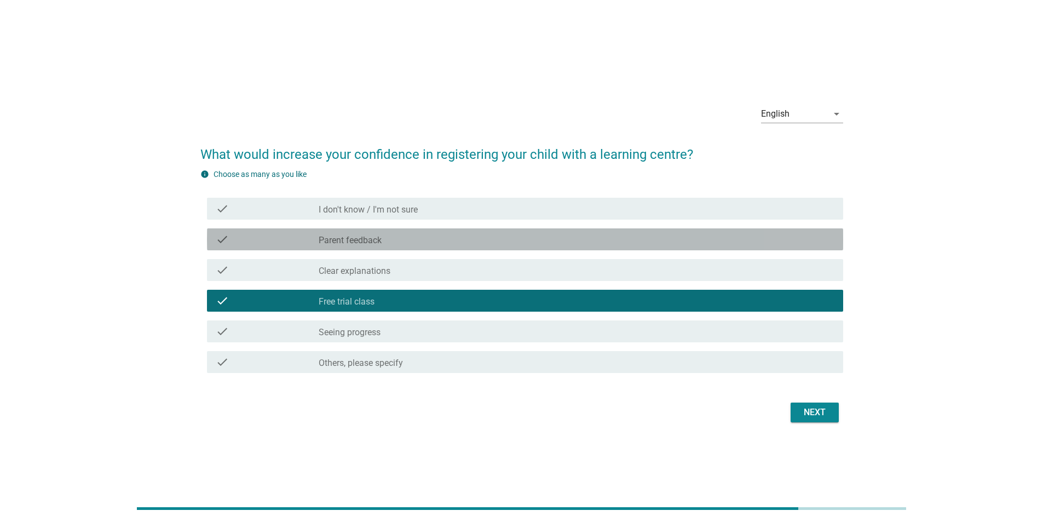
click at [382, 233] on div "check_box_outline_blank Parent feedback" at bounding box center [577, 239] width 516 height 13
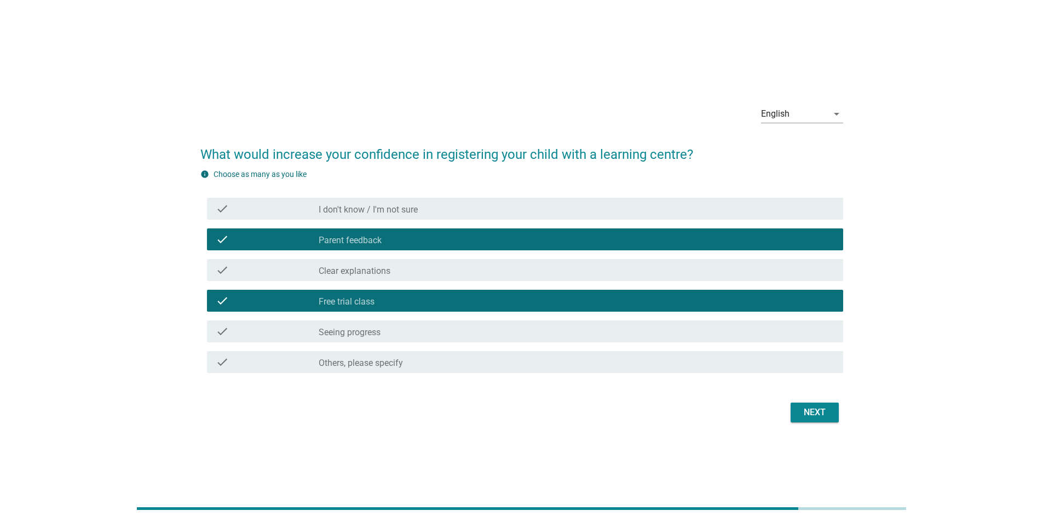
click at [760, 333] on div "check_box_outline_blank Seeing progress" at bounding box center [577, 331] width 516 height 13
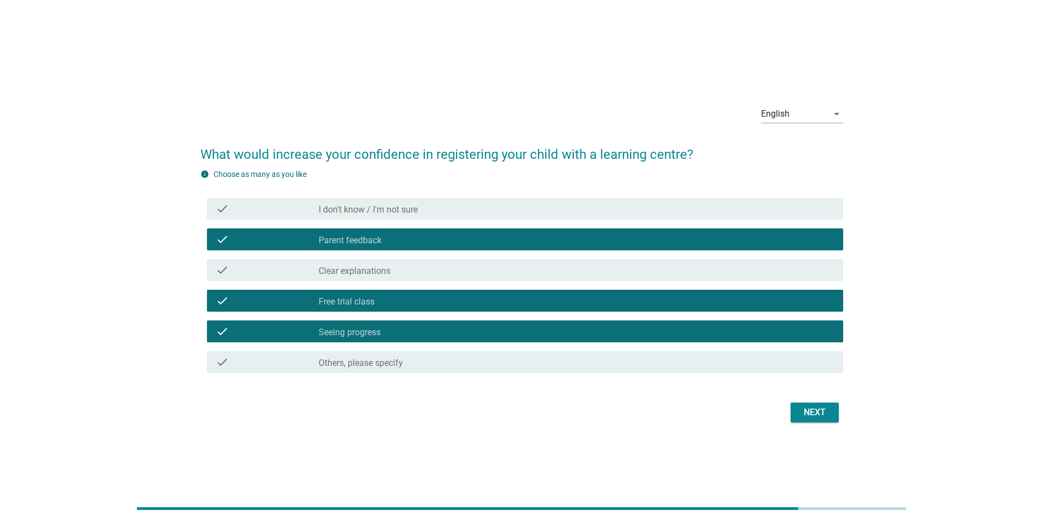
click at [811, 405] on button "Next" at bounding box center [815, 412] width 48 height 20
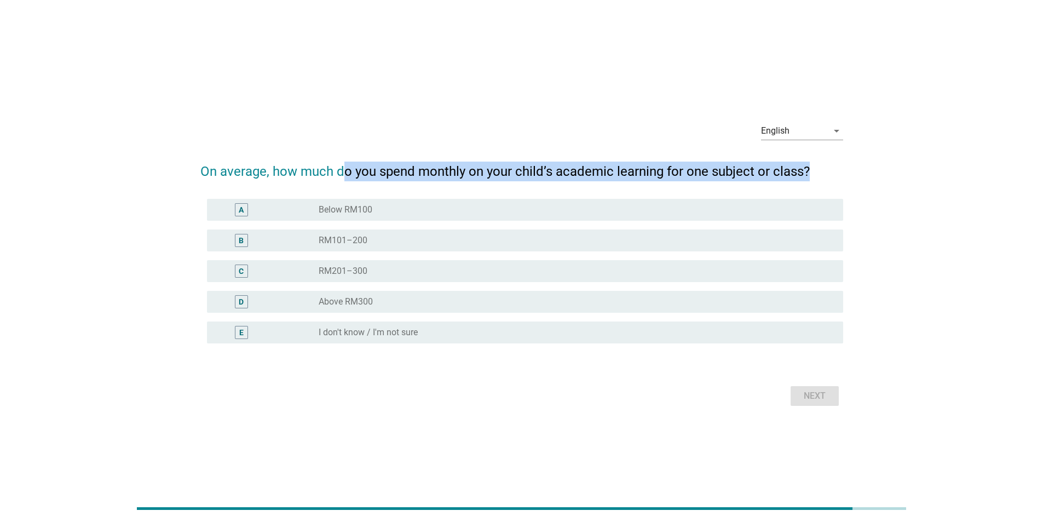
drag, startPoint x: 358, startPoint y: 171, endPoint x: 807, endPoint y: 166, distance: 448.9
click at [807, 166] on h2 "On average, how much do you spend monthly on your child’s academic learning for…" at bounding box center [521, 166] width 643 height 31
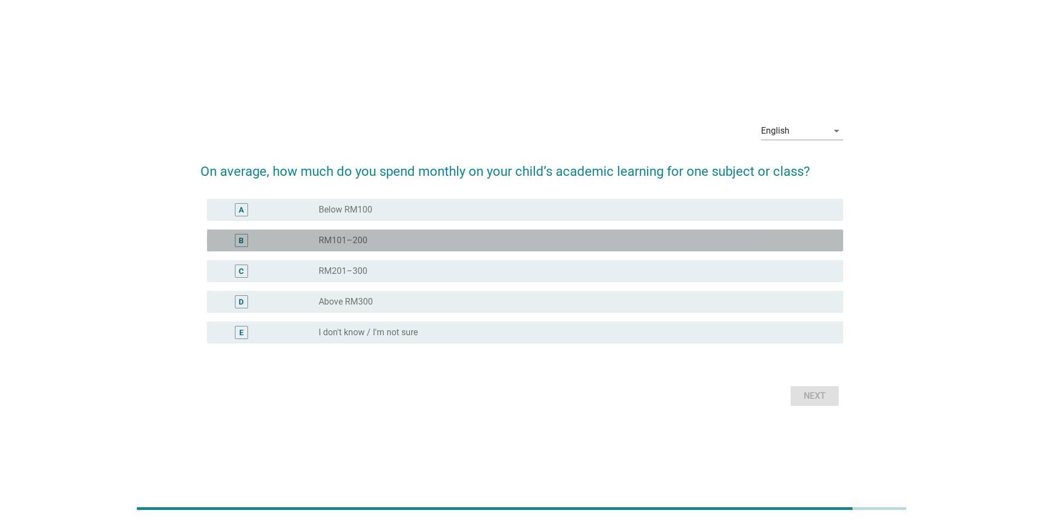
click at [379, 235] on div "radio_button_unchecked RM101–200" at bounding box center [572, 240] width 507 height 11
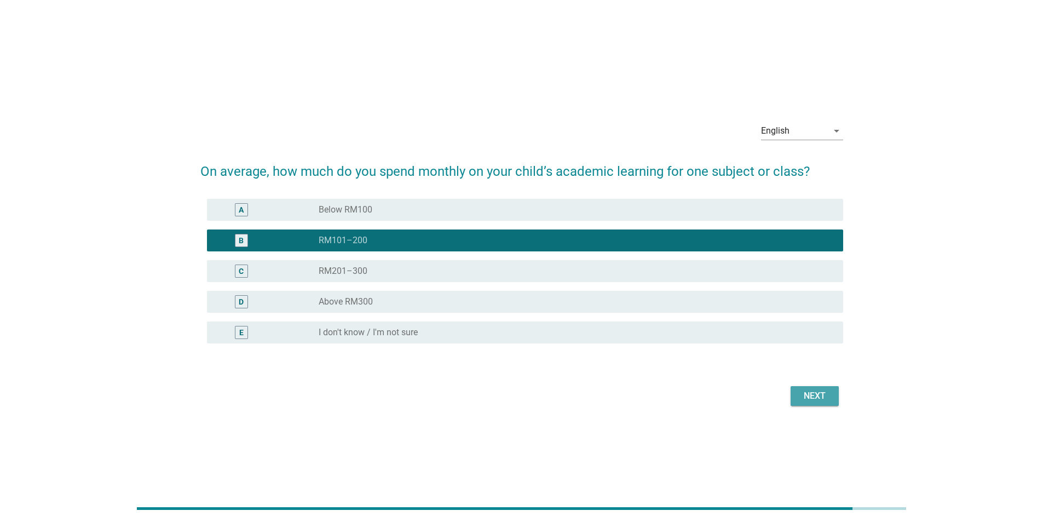
click at [828, 396] on div "Next" at bounding box center [814, 395] width 31 height 13
